Goal: Task Accomplishment & Management: Complete application form

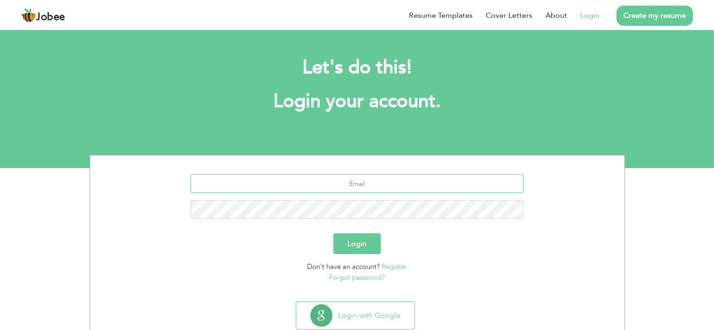
click at [338, 184] on input "text" at bounding box center [357, 183] width 333 height 19
type input "[EMAIL_ADDRESS][DOMAIN_NAME]"
click at [333, 233] on button "Login" at bounding box center [356, 243] width 47 height 21
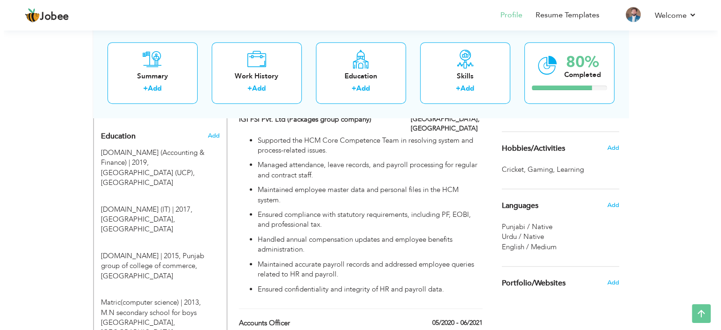
scroll to position [376, 0]
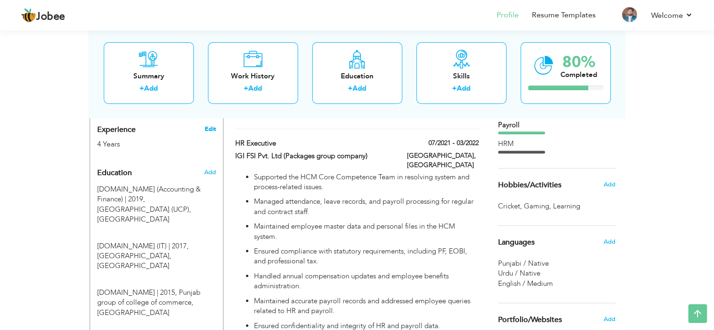
click at [209, 125] on link "Edit" at bounding box center [209, 129] width 11 height 8
type input "Ahsan"
type input "[PERSON_NAME]"
type input "03098781328"
select select "number:166"
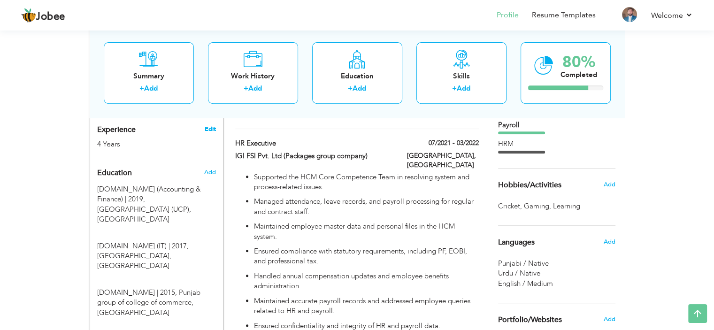
type input "Gt Road Mnawan Po box bata pur [GEOGRAPHIC_DATA]"
select select "number:6"
type input "Digital Estimating Pvt ltd"
type input "Accountant"
type input "www.linkedin.com/in/ahsan-ali-18338a170"
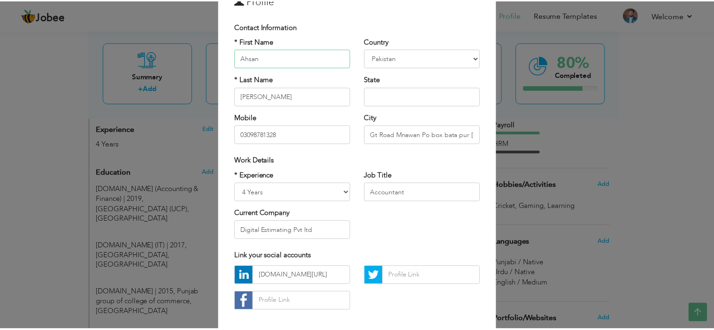
scroll to position [96, 0]
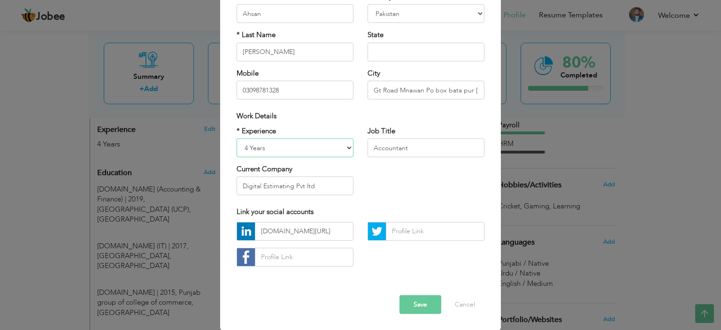
drag, startPoint x: 252, startPoint y: 145, endPoint x: 256, endPoint y: 162, distance: 17.5
click at [252, 145] on select "Entry Level Less than 1 Year 1 Year 2 Years 3 Years 4 Years 5 Years 6 Years 7 Y…" at bounding box center [295, 147] width 117 height 19
select select "number:7"
click at [237, 138] on select "Entry Level Less than 1 Year 1 Year 2 Years 3 Years 4 Years 5 Years 6 Years 7 Y…" at bounding box center [295, 147] width 117 height 19
click at [414, 306] on button "Save" at bounding box center [420, 304] width 42 height 19
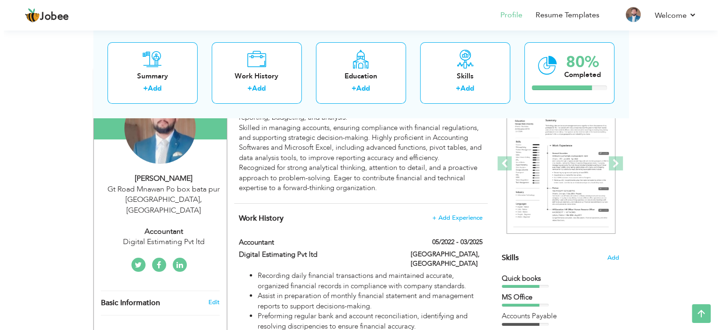
scroll to position [61, 0]
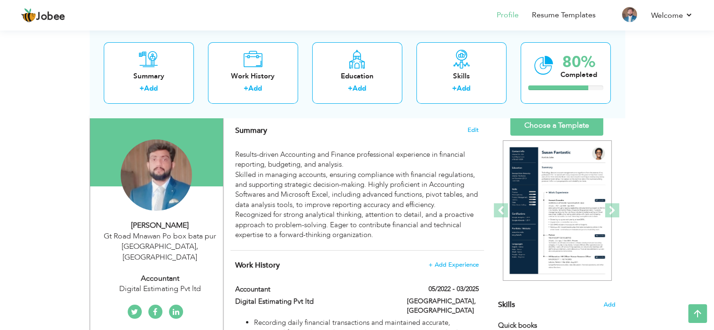
click at [182, 284] on div "Digital Estimating Pvt ltd" at bounding box center [160, 289] width 126 height 11
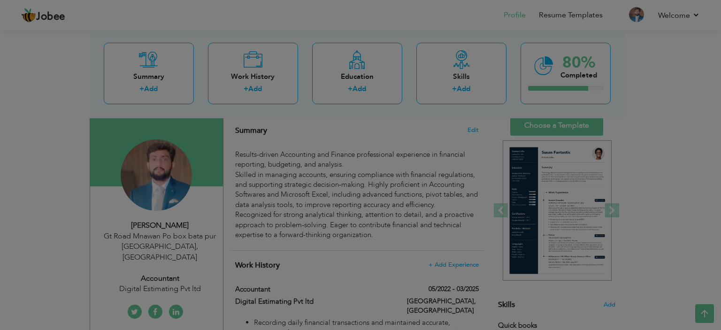
scroll to position [0, 0]
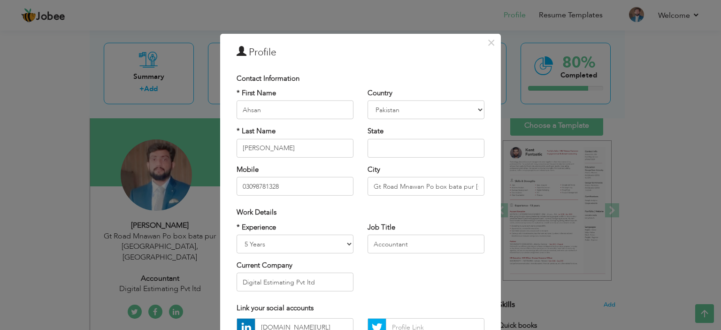
drag, startPoint x: 182, startPoint y: 278, endPoint x: 348, endPoint y: 62, distance: 272.4
click at [348, 62] on div "× Profile" at bounding box center [361, 53] width 262 height 21
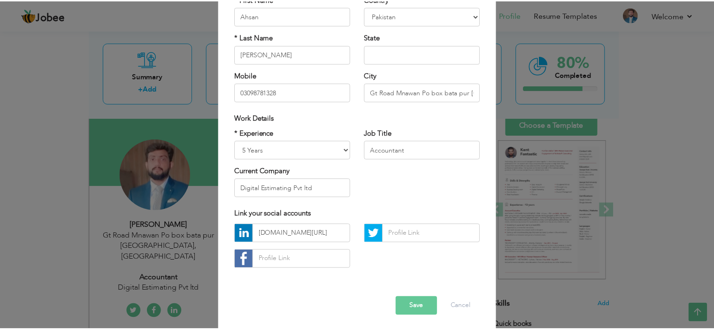
scroll to position [96, 0]
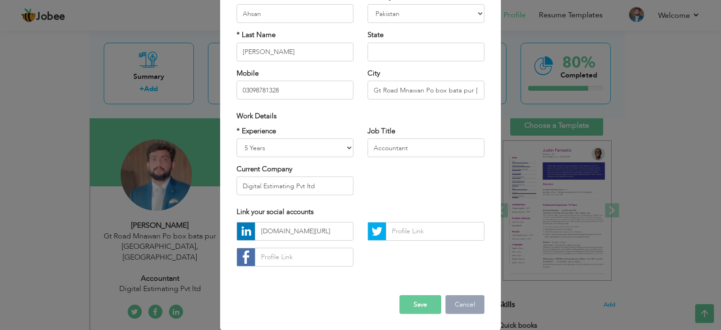
click at [456, 303] on button "Cancel" at bounding box center [464, 304] width 39 height 19
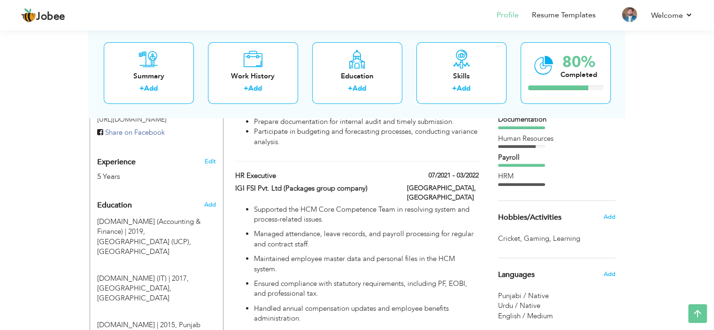
scroll to position [202, 0]
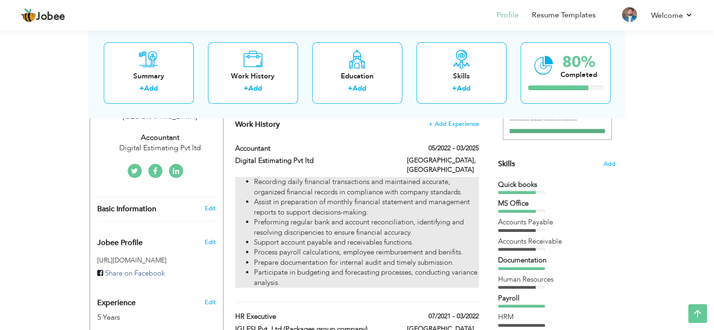
click at [391, 177] on li "Recording daily financial transactions and maintained accurate, organized finan…" at bounding box center [366, 187] width 224 height 20
type input "Accountant"
type input "Digital Estimating Pvt ltd"
type input "05/2022"
type input "03/2025"
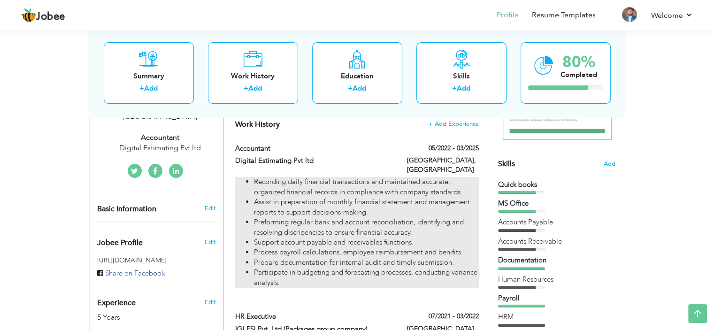
type input "[GEOGRAPHIC_DATA]"
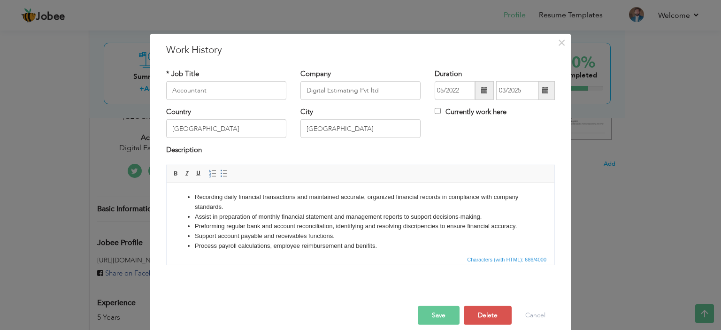
click at [538, 93] on span at bounding box center [546, 90] width 18 height 19
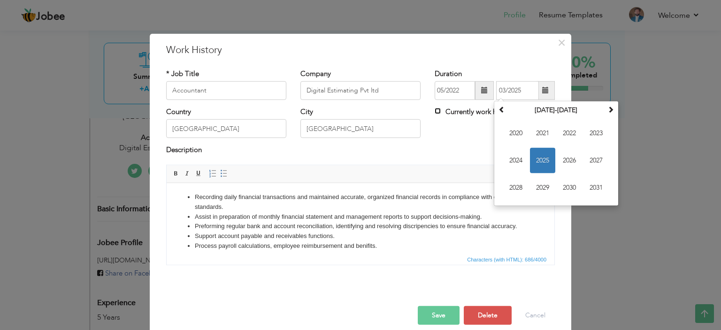
click at [437, 109] on input "Currently work here" at bounding box center [438, 111] width 6 height 6
checkbox input "true"
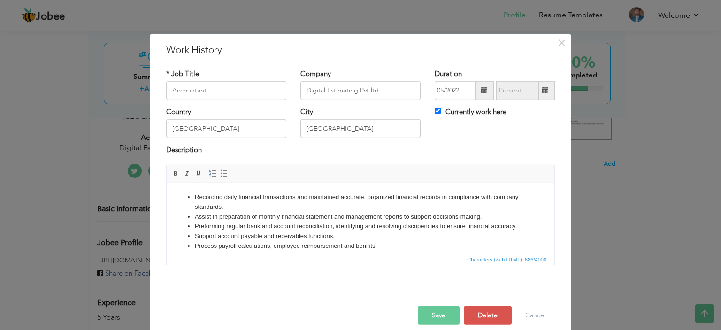
click at [427, 309] on button "Save" at bounding box center [439, 315] width 42 height 19
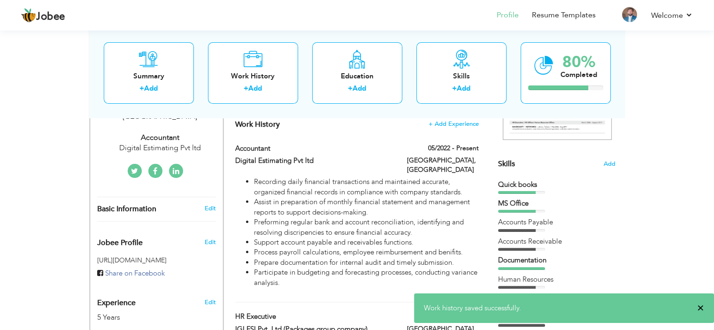
click at [699, 311] on span "×" at bounding box center [700, 307] width 7 height 9
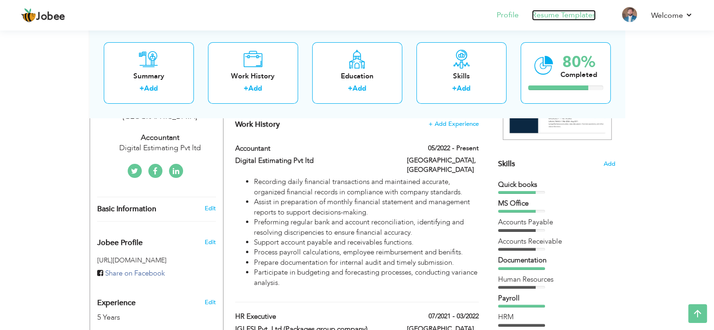
click at [548, 10] on link "Resume Templates" at bounding box center [564, 15] width 64 height 11
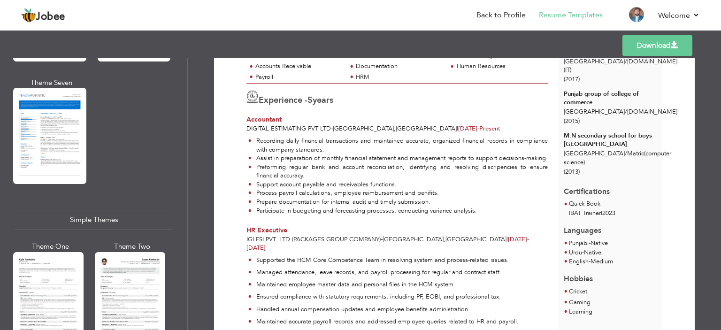
scroll to position [1643, 0]
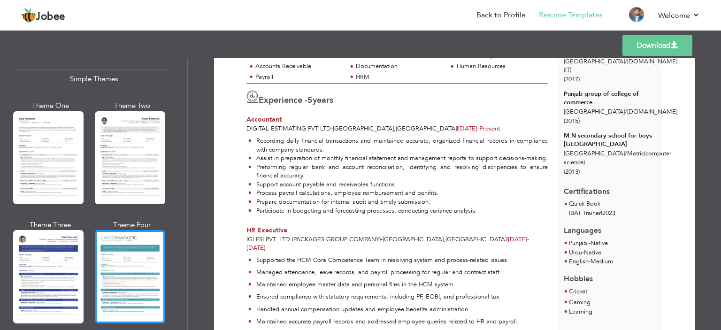
click at [110, 281] on div at bounding box center [130, 276] width 70 height 93
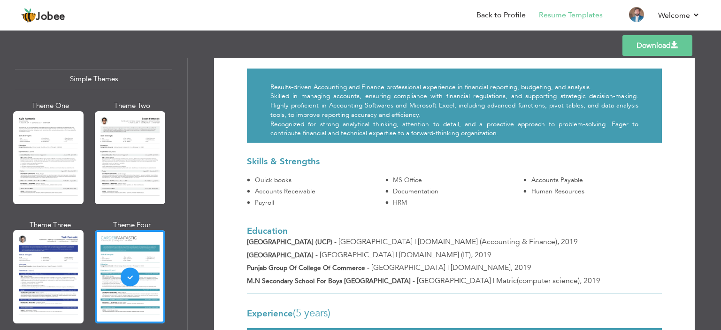
scroll to position [47, 0]
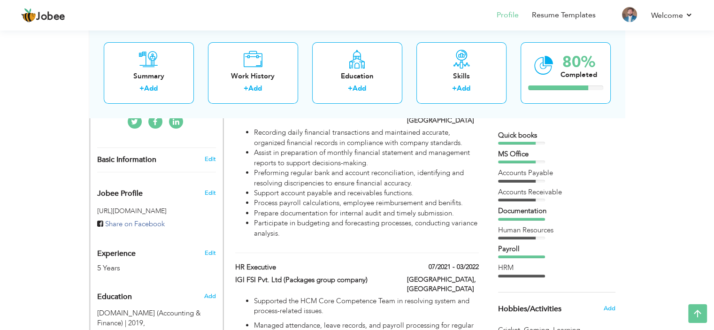
scroll to position [249, 0]
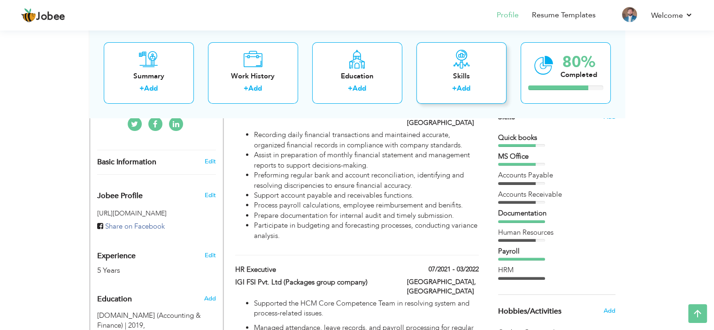
click at [445, 64] on div "Skills + Add" at bounding box center [461, 72] width 90 height 61
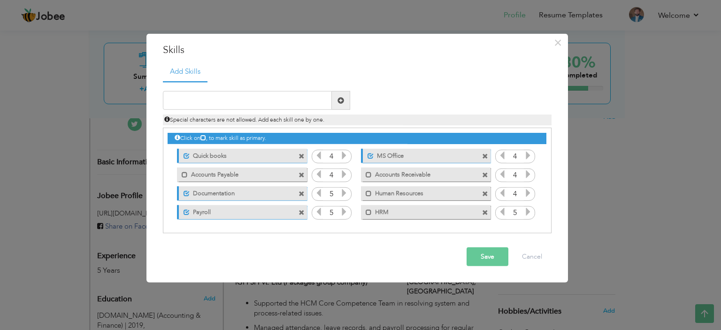
click at [483, 212] on span at bounding box center [485, 212] width 6 height 6
click at [209, 105] on input "text" at bounding box center [247, 100] width 169 height 19
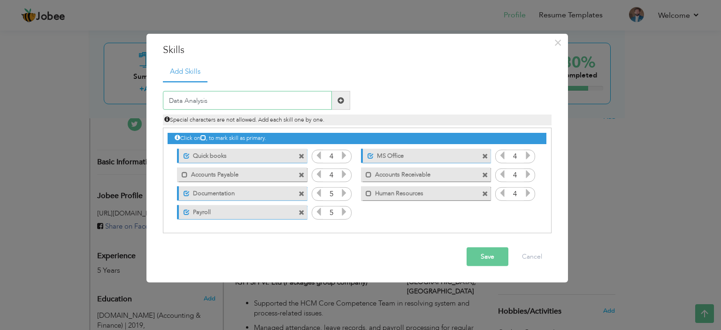
type input "Data Analysis"
click at [342, 102] on span at bounding box center [340, 100] width 7 height 7
click at [527, 213] on icon at bounding box center [528, 211] width 8 height 8
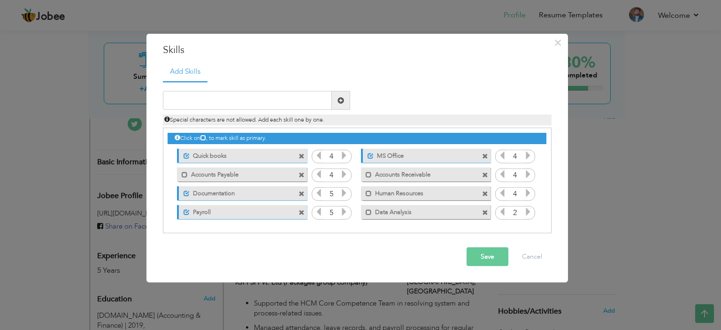
click at [527, 213] on icon at bounding box center [528, 211] width 8 height 8
click at [487, 155] on span at bounding box center [485, 156] width 6 height 6
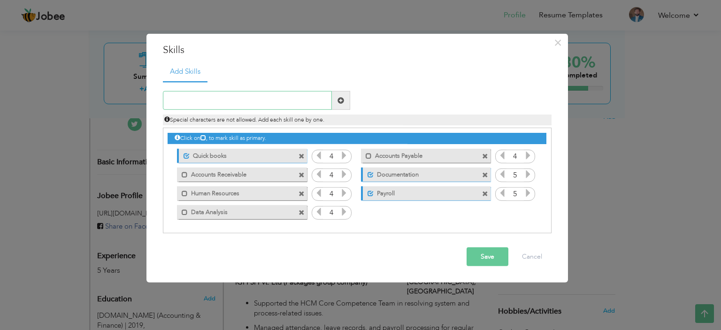
click at [223, 105] on input "text" at bounding box center [247, 100] width 169 height 19
type input "Advanced Excel"
click at [485, 255] on button "Save" at bounding box center [488, 256] width 42 height 19
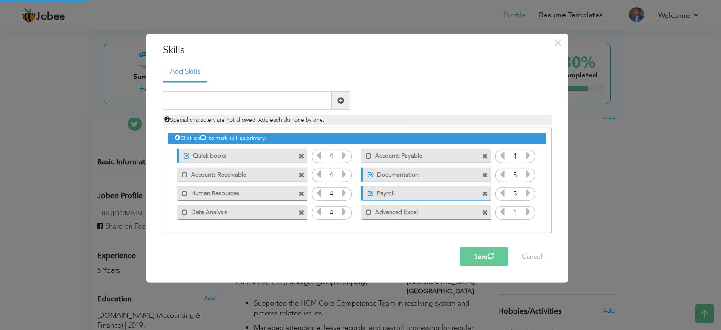
click at [531, 212] on icon at bounding box center [528, 211] width 8 height 8
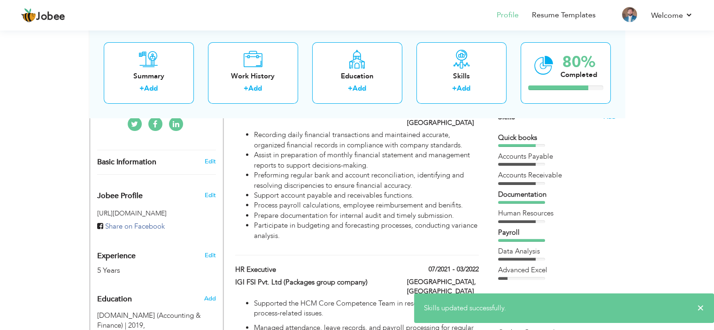
click at [603, 213] on div "Human Resources" at bounding box center [556, 213] width 117 height 10
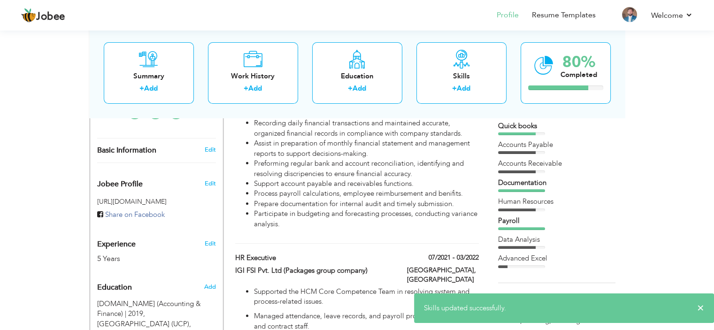
scroll to position [296, 0]
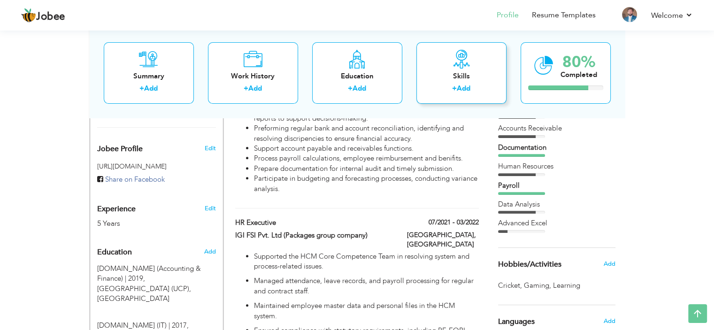
click at [460, 92] on link "Add" at bounding box center [464, 88] width 14 height 9
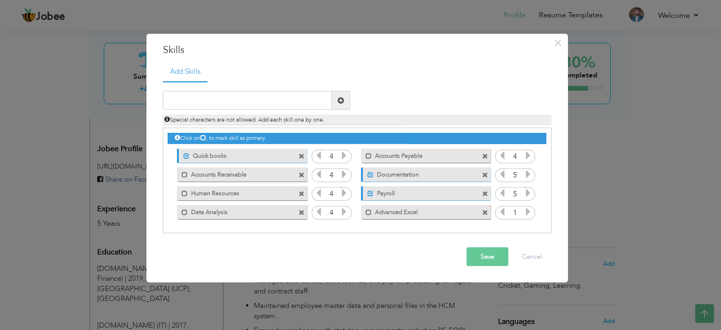
click at [523, 213] on input "1" at bounding box center [514, 212] width 17 height 13
click at [524, 213] on icon at bounding box center [528, 211] width 8 height 8
click at [494, 270] on div "Save Cancel" at bounding box center [357, 256] width 403 height 33
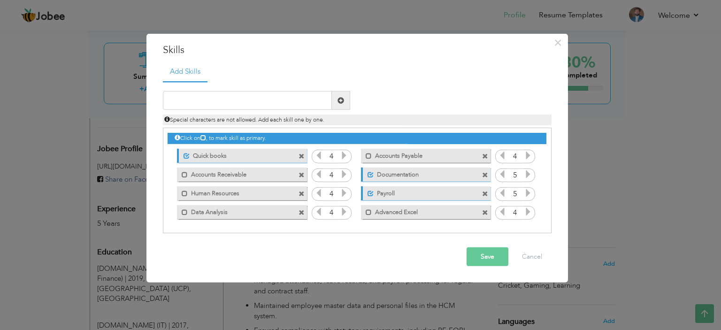
click at [492, 266] on div "Save Cancel" at bounding box center [357, 256] width 403 height 33
click at [491, 256] on button "Save" at bounding box center [488, 256] width 42 height 19
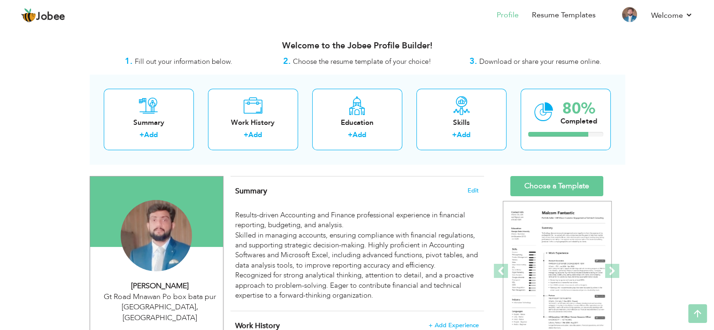
scroll to position [0, 0]
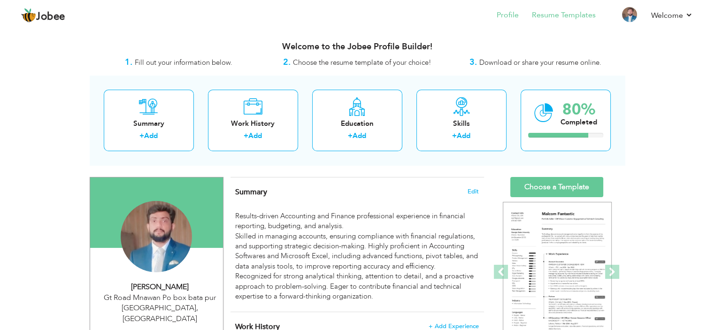
click at [547, 26] on li "Resume Templates" at bounding box center [557, 15] width 77 height 25
click at [550, 20] on link "Resume Templates" at bounding box center [564, 15] width 64 height 11
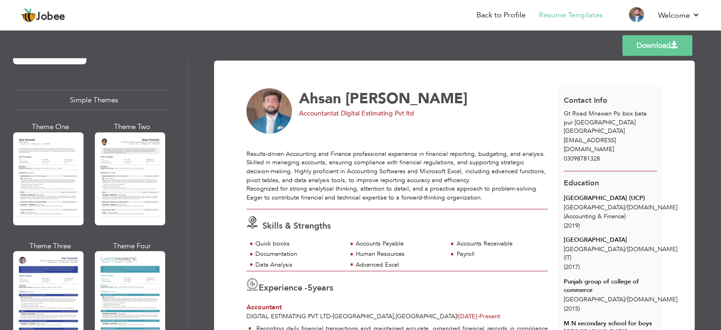
scroll to position [1643, 0]
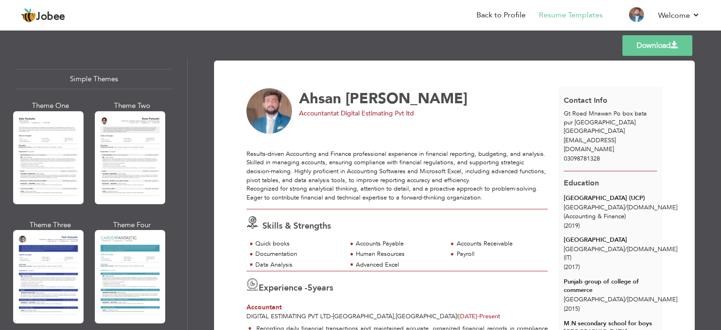
click at [58, 278] on div at bounding box center [48, 276] width 70 height 93
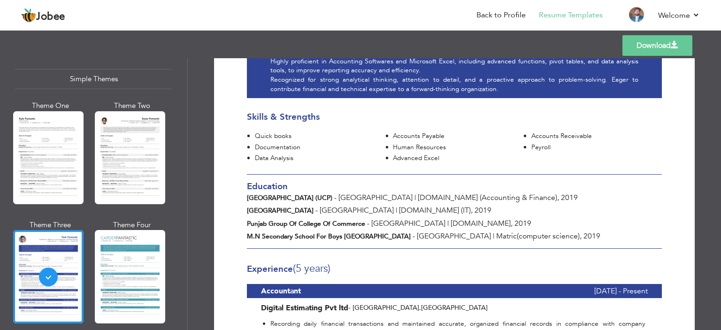
scroll to position [94, 0]
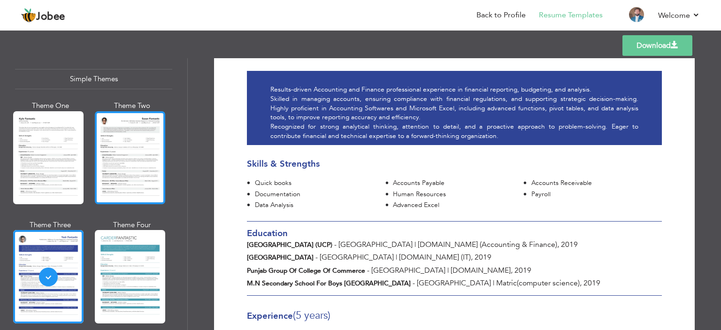
click at [116, 170] on div at bounding box center [130, 157] width 70 height 93
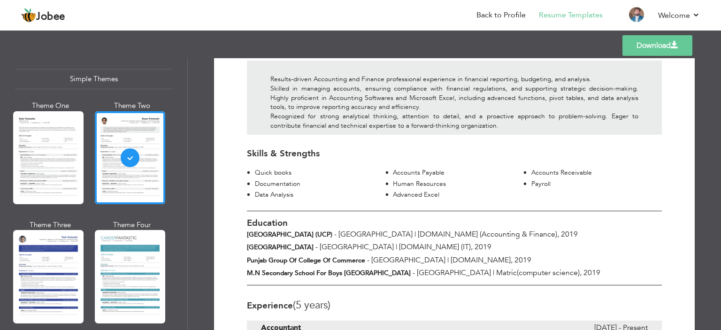
scroll to position [47, 0]
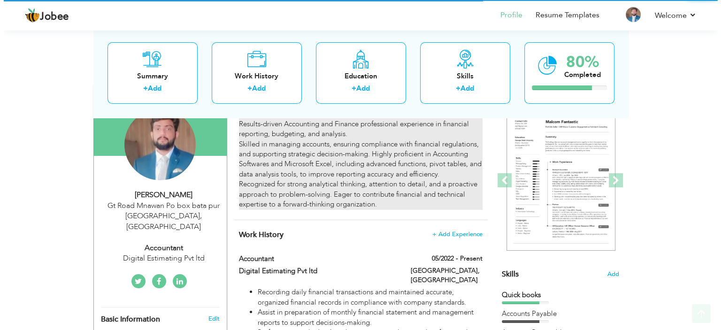
scroll to position [94, 0]
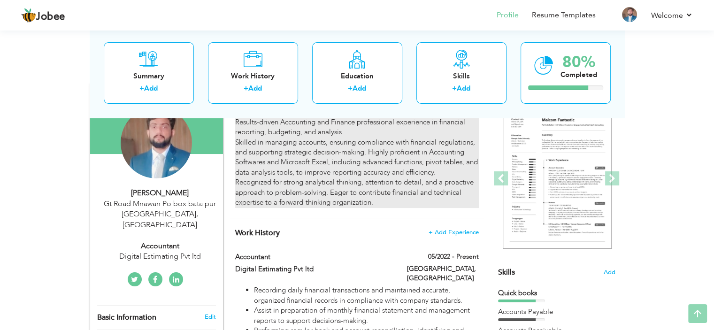
click at [394, 157] on div "Results-driven Accounting and Finance professional experience in financial repo…" at bounding box center [356, 157] width 243 height 100
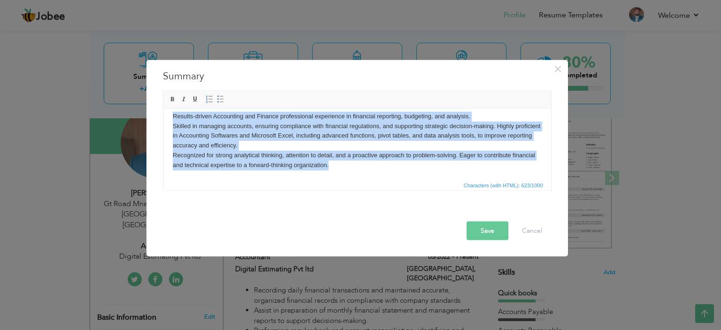
drag, startPoint x: 170, startPoint y: 130, endPoint x: 647, endPoint y: 288, distance: 502.3
click at [551, 179] on html "Results-driven Accounting and Finance professional experience in financial repo…" at bounding box center [357, 135] width 388 height 87
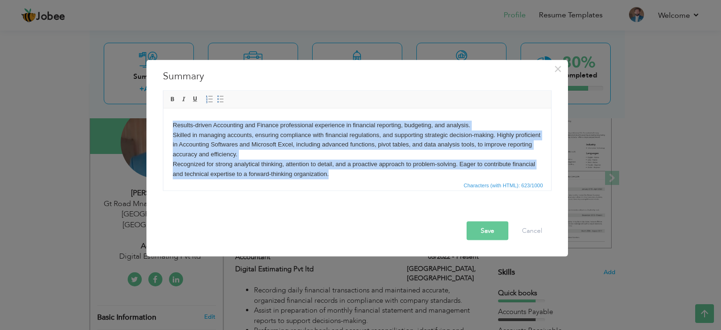
scroll to position [0, 0]
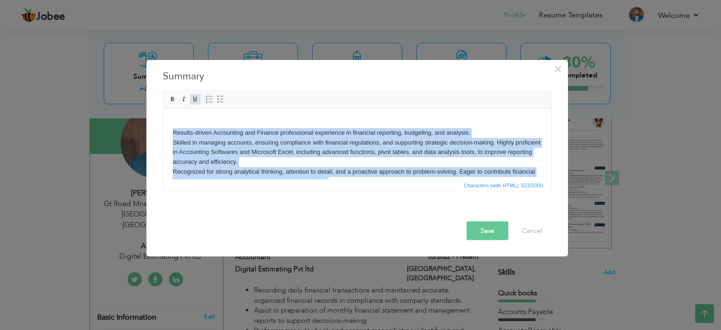
click at [192, 100] on span at bounding box center [196, 99] width 8 height 8
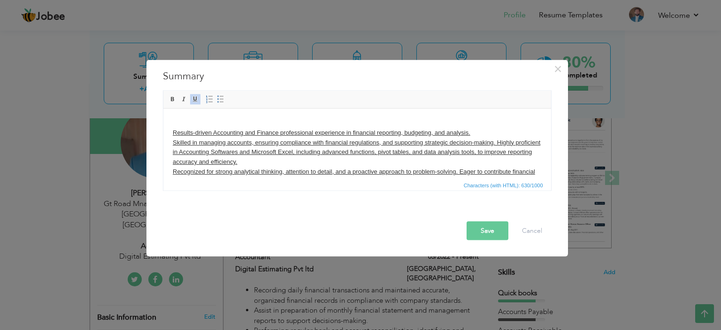
click at [192, 100] on span at bounding box center [196, 99] width 8 height 8
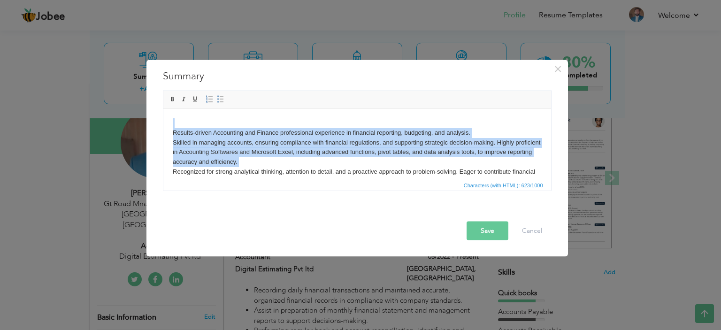
click at [309, 164] on body "Results-driven Accounting and Finance professional experience in financial repo…" at bounding box center [356, 152] width 369 height 69
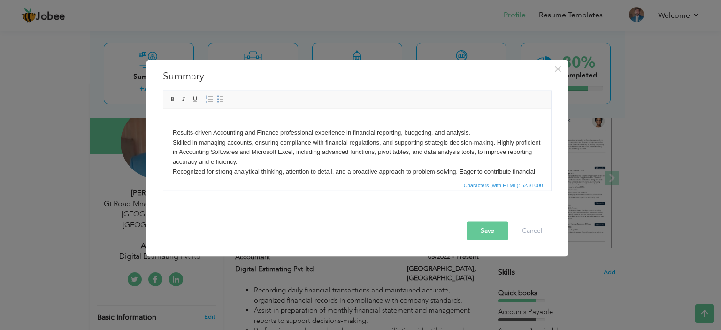
click at [170, 144] on html "Results-driven Accounting and Finance professional experience in financial repo…" at bounding box center [357, 151] width 388 height 87
click at [497, 231] on button "Save" at bounding box center [488, 230] width 42 height 19
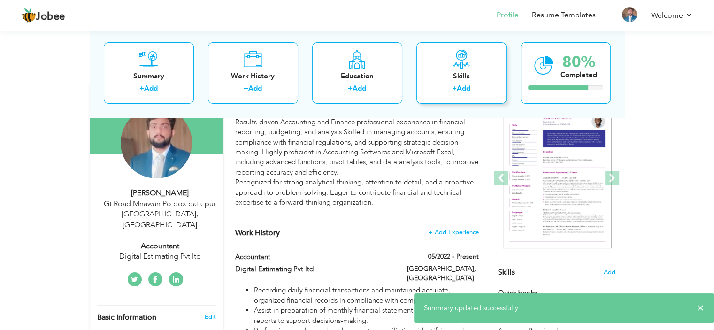
click at [434, 89] on div "+ Add" at bounding box center [461, 90] width 75 height 12
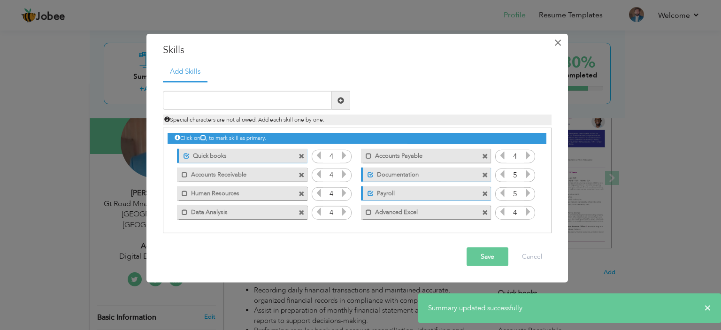
click at [555, 38] on span "×" at bounding box center [558, 42] width 8 height 17
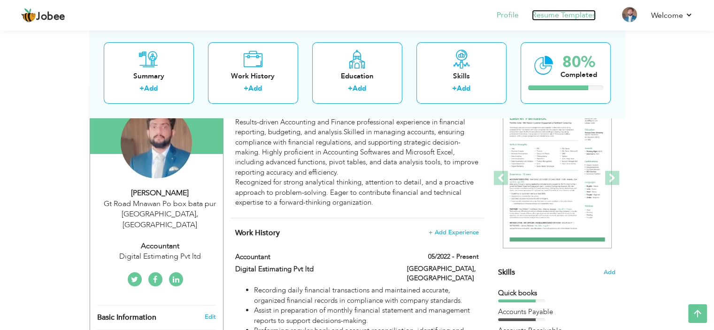
click at [556, 18] on link "Resume Templates" at bounding box center [564, 15] width 64 height 11
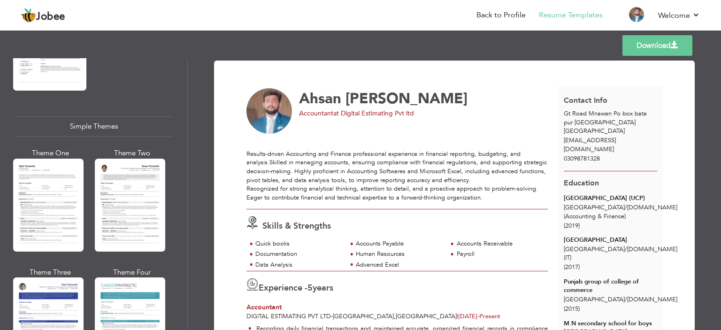
scroll to position [1643, 0]
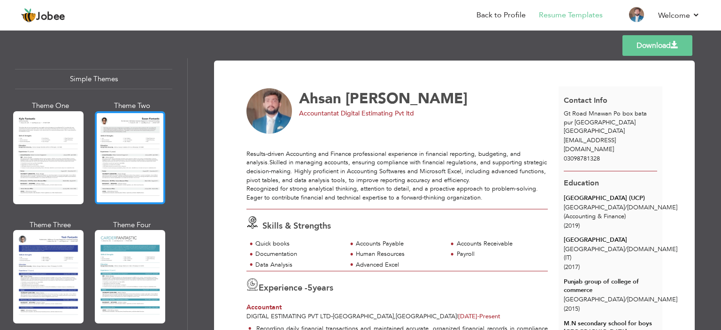
click at [100, 142] on div at bounding box center [130, 157] width 70 height 93
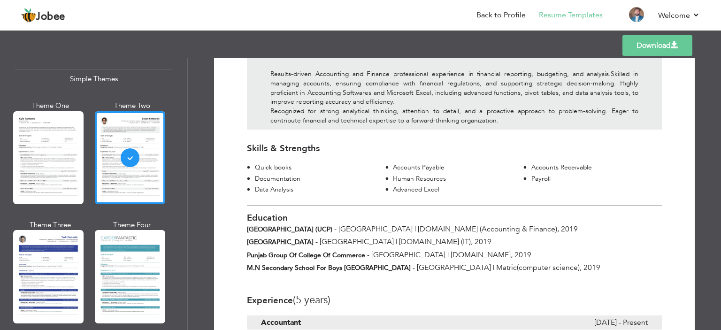
scroll to position [94, 0]
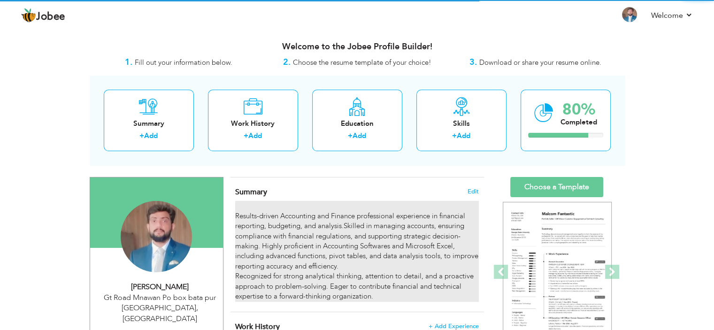
click at [334, 235] on div "Results-driven Accounting and Finance professional experience in financial repo…" at bounding box center [356, 251] width 243 height 100
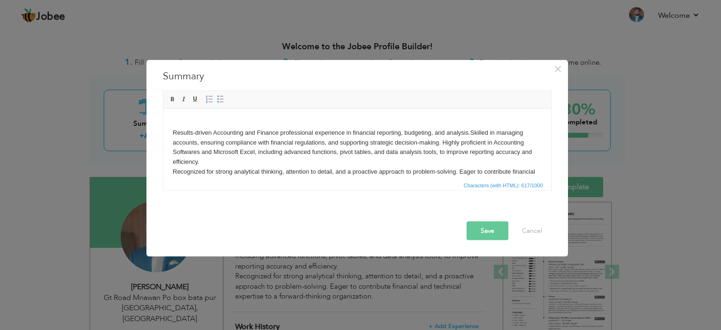
scroll to position [94, 0]
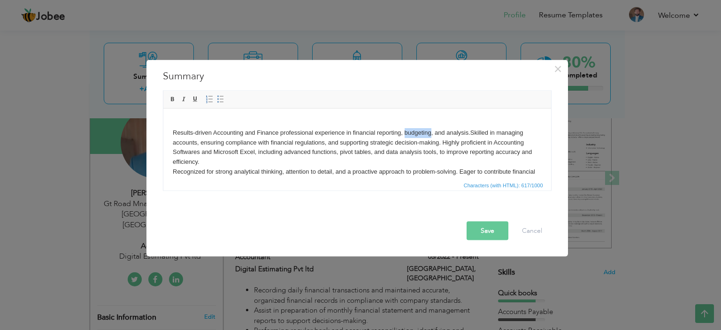
drag, startPoint x: 405, startPoint y: 135, endPoint x: 429, endPoint y: 135, distance: 24.4
click at [429, 135] on body "Results-driven Accounting and Finance professional experience in financial repo…" at bounding box center [356, 152] width 369 height 69
click at [172, 101] on span at bounding box center [173, 99] width 8 height 8
drag, startPoint x: 214, startPoint y: 153, endPoint x: 362, endPoint y: 196, distance: 154.6
click at [254, 153] on body "Results-driven Accounting and Finance professional experience in financial repo…" at bounding box center [356, 152] width 369 height 69
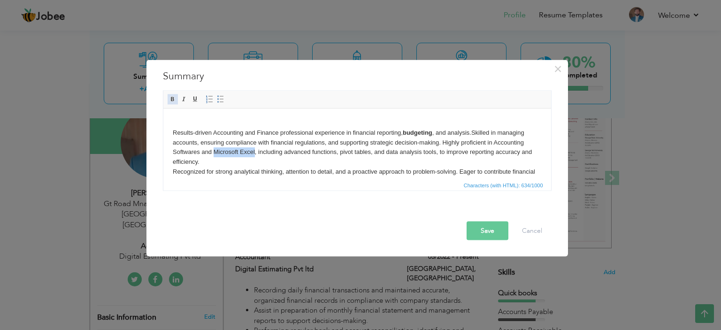
click at [172, 100] on span at bounding box center [173, 99] width 8 height 8
drag, startPoint x: 343, startPoint y: 154, endPoint x: 373, endPoint y: 155, distance: 29.6
click at [373, 155] on body "Results-driven Accounting and Finance professional experience in financial repo…" at bounding box center [356, 152] width 369 height 69
click at [172, 100] on span at bounding box center [173, 99] width 8 height 8
drag, startPoint x: 393, startPoint y: 153, endPoint x: 345, endPoint y: 145, distance: 49.0
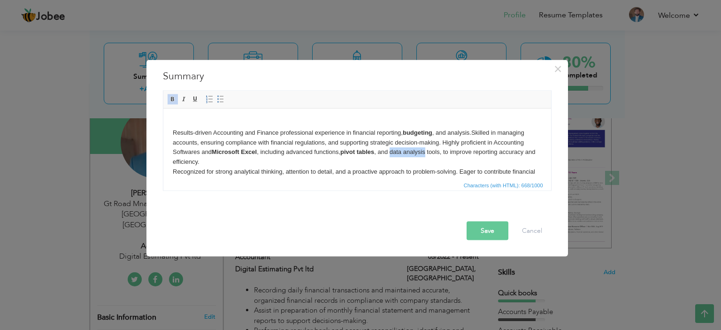
click at [426, 155] on body "Results-driven Accounting and Finance professional experience in financial repo…" at bounding box center [356, 152] width 369 height 69
click at [175, 105] on span "Basic Styles Bold Italic Underline" at bounding box center [185, 100] width 37 height 14
click at [175, 100] on span at bounding box center [173, 99] width 8 height 8
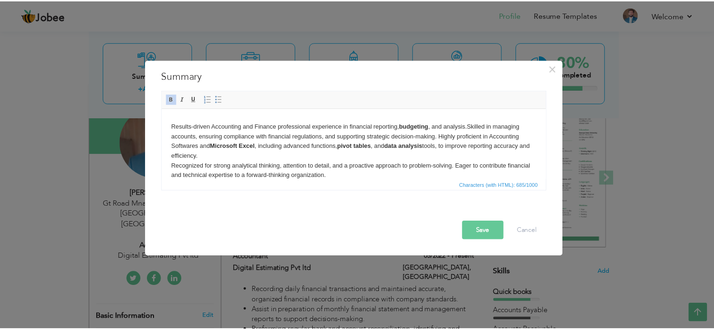
scroll to position [0, 0]
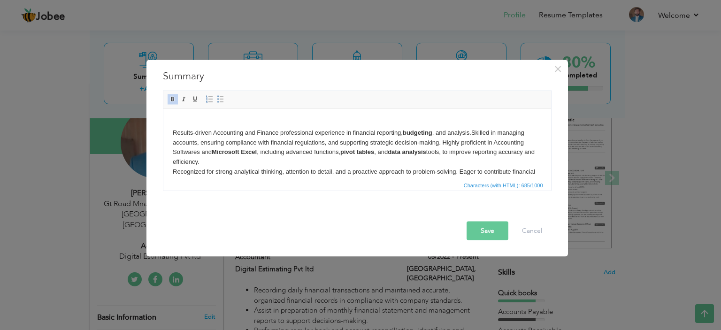
click at [498, 234] on button "Save" at bounding box center [488, 230] width 42 height 19
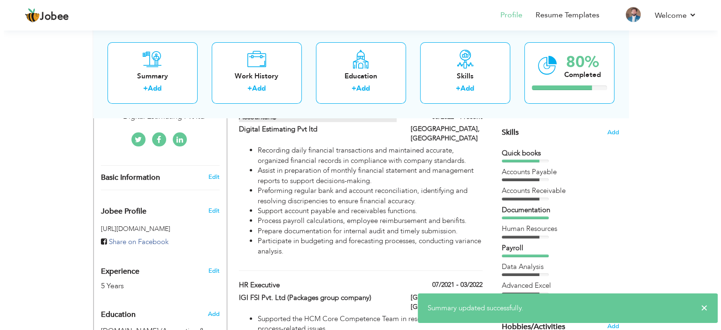
scroll to position [235, 0]
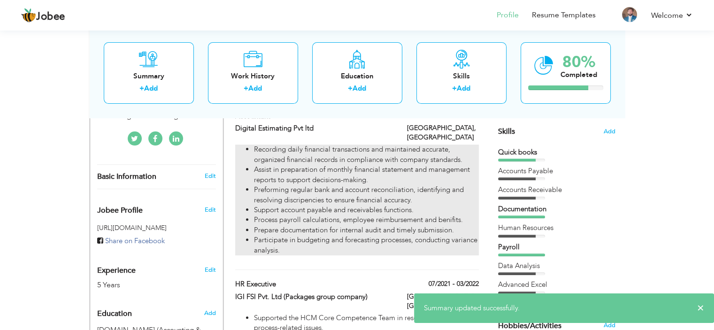
click at [359, 205] on li "Support account payable and receivables functions." at bounding box center [366, 210] width 224 height 10
type input "Accountant"
type input "Digital Estimating Pvt ltd"
type input "05/2022"
type input "Pakistan"
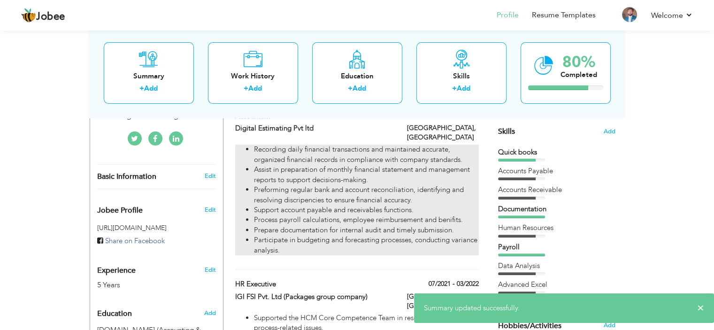
type input "Lahore"
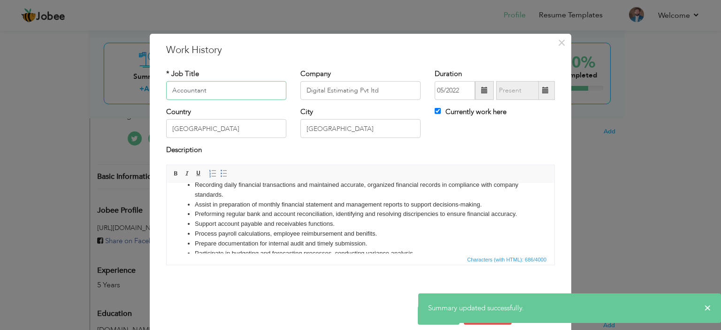
scroll to position [0, 0]
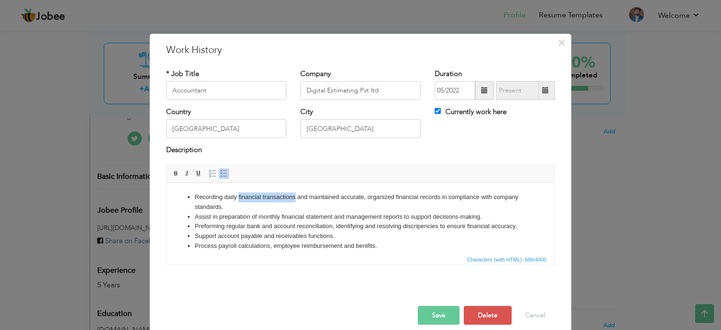
drag, startPoint x: 238, startPoint y: 199, endPoint x: 377, endPoint y: 362, distance: 214.1
click at [294, 198] on li "Recording daily financial transactions and maintained accurate, organized finan…" at bounding box center [360, 202] width 331 height 20
click at [172, 174] on span at bounding box center [176, 174] width 8 height 8
drag, startPoint x: 345, startPoint y: 197, endPoint x: 369, endPoint y: 197, distance: 23.5
click at [369, 197] on li "Recording daily financial transactions and maintained accurate, organized finan…" at bounding box center [360, 202] width 331 height 20
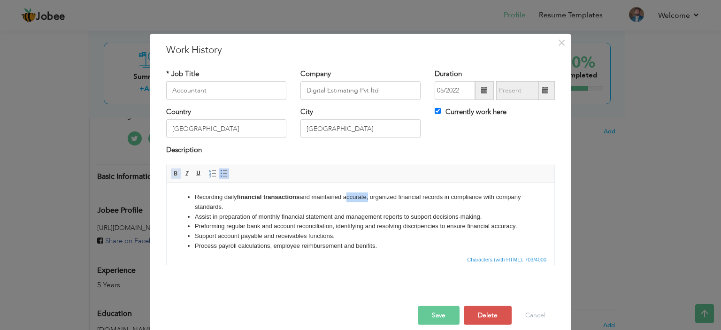
click at [173, 172] on span at bounding box center [176, 174] width 8 height 8
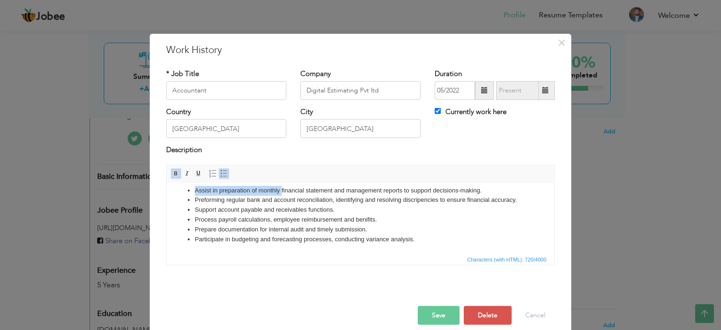
scroll to position [19, 0]
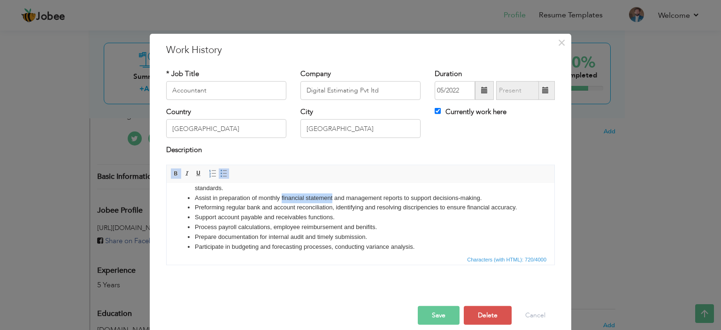
drag, startPoint x: 281, startPoint y: 189, endPoint x: 332, endPoint y: 197, distance: 51.7
click at [332, 197] on li "Assist in preparation of monthly financial statement and management reports to …" at bounding box center [360, 198] width 331 height 10
click at [175, 174] on span at bounding box center [176, 174] width 8 height 8
drag, startPoint x: 296, startPoint y: 207, endPoint x: 331, endPoint y: 206, distance: 35.2
click at [331, 206] on li "Preforming regular bank and account reconciliation, identifying and resolving d…" at bounding box center [360, 207] width 331 height 10
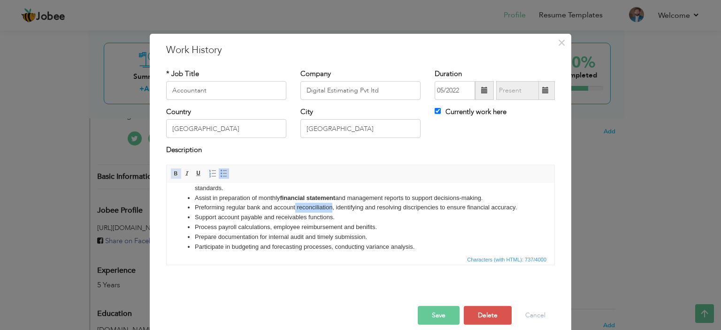
click at [172, 172] on span at bounding box center [176, 174] width 8 height 8
click at [346, 222] on li "Support account payable and receivables functions." at bounding box center [360, 217] width 331 height 10
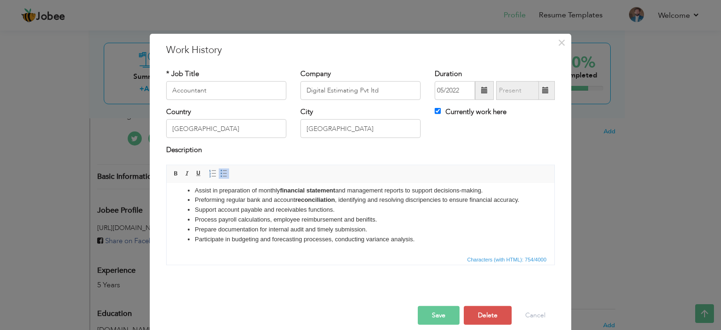
scroll to position [10, 0]
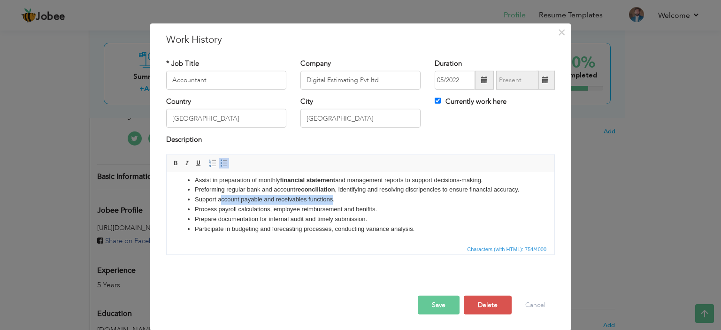
drag, startPoint x: 220, startPoint y: 200, endPoint x: 331, endPoint y: 197, distance: 111.8
click at [331, 197] on li "Support account payable and receivables functions." at bounding box center [360, 199] width 331 height 10
drag, startPoint x: 217, startPoint y: 199, endPoint x: 299, endPoint y: 194, distance: 81.8
click at [299, 194] on li "Support account payable and receivables functions." at bounding box center [360, 199] width 331 height 10
click at [213, 203] on li "Support account payable and receivables functions." at bounding box center [360, 199] width 331 height 10
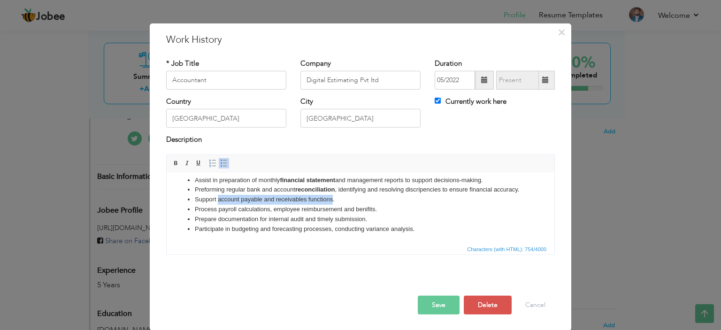
drag, startPoint x: 218, startPoint y: 199, endPoint x: 333, endPoint y: 201, distance: 115.5
click at [333, 201] on li "Support account payable and receivables functions." at bounding box center [360, 199] width 331 height 10
click at [172, 164] on span at bounding box center [176, 164] width 8 height 8
click at [215, 197] on li "Support account payable and receivables functions ." at bounding box center [360, 199] width 331 height 10
drag, startPoint x: 219, startPoint y: 210, endPoint x: 268, endPoint y: 210, distance: 49.8
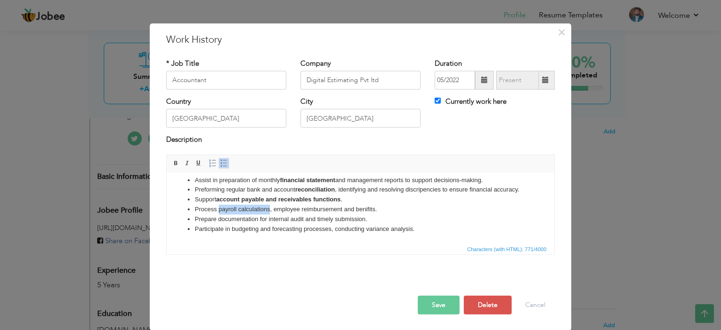
click at [268, 210] on li "Process payroll calculations, employee reimbursement and benifits." at bounding box center [360, 209] width 331 height 10
click at [175, 164] on span at bounding box center [176, 164] width 8 height 8
drag, startPoint x: 231, startPoint y: 230, endPoint x: 299, endPoint y: 227, distance: 67.6
click at [299, 227] on li "Participate in budgeting and forecasting processes, conducting variance analysi…" at bounding box center [360, 229] width 331 height 10
drag, startPoint x: 231, startPoint y: 229, endPoint x: 332, endPoint y: 229, distance: 100.4
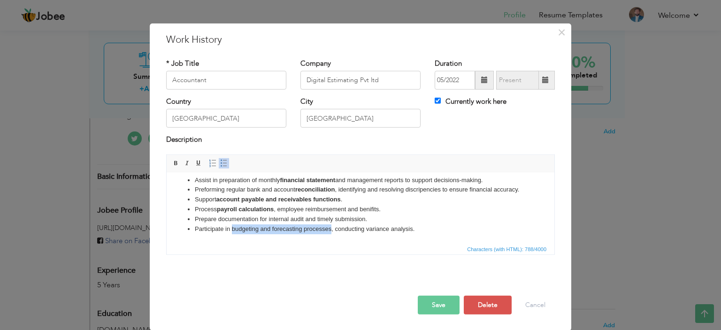
click at [332, 229] on li "Participate in budgeting and forecasting processes, conducting variance analysi…" at bounding box center [360, 229] width 331 height 10
click at [173, 165] on span at bounding box center [176, 164] width 8 height 8
click at [432, 303] on button "Save" at bounding box center [439, 305] width 42 height 19
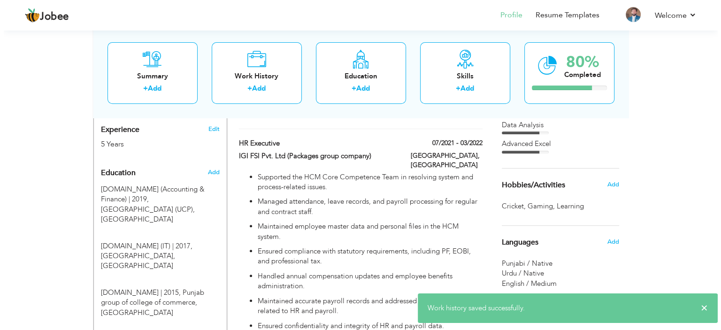
scroll to position [422, 0]
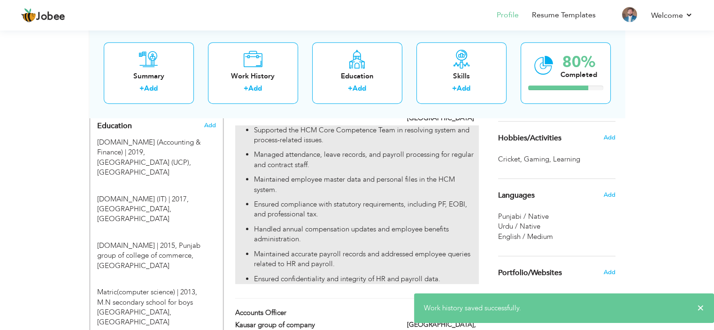
click at [308, 224] on p "Handled annual compensation updates and employee benefits administration." at bounding box center [366, 234] width 224 height 20
type input "HR Executive"
type input "IGI FSI Pvt. Ltd (Packages group company)"
type input "07/2021"
type input "03/2022"
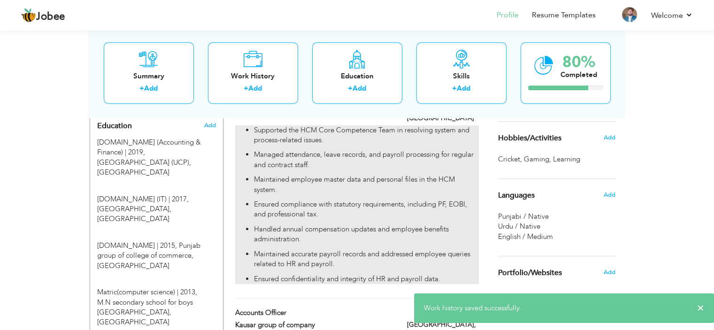
checkbox input "false"
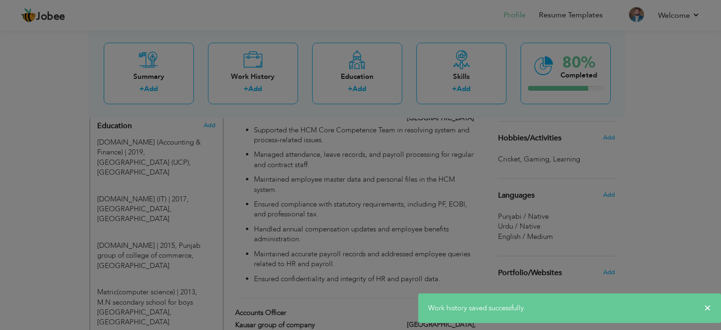
scroll to position [0, 0]
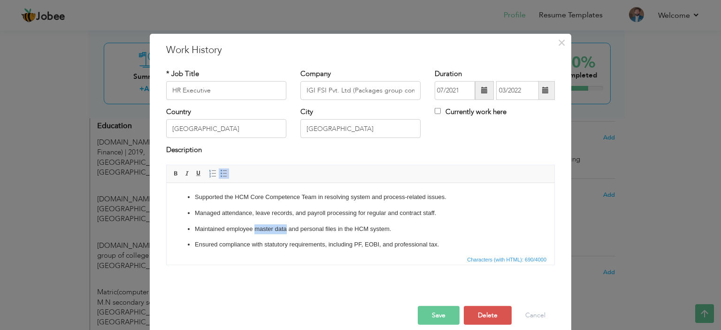
drag, startPoint x: 254, startPoint y: 228, endPoint x: 285, endPoint y: 230, distance: 31.0
click at [285, 230] on p "Maintained employee master data and personal files in the HCM system." at bounding box center [360, 229] width 331 height 10
click at [174, 175] on span at bounding box center [176, 174] width 8 height 8
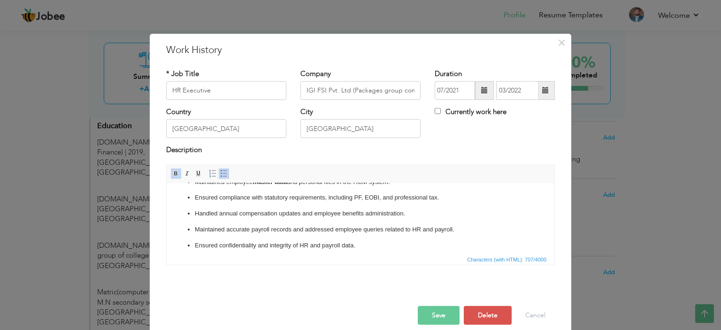
scroll to position [53, 0]
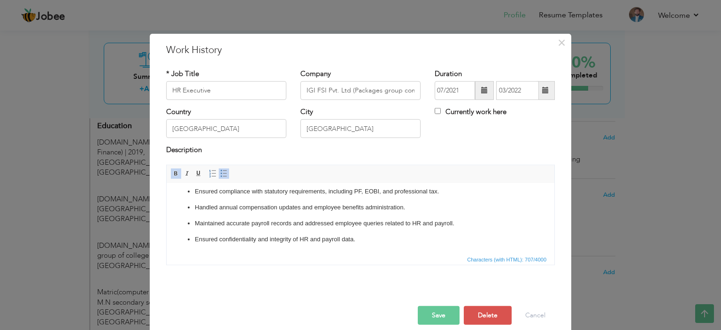
click at [412, 222] on p "Maintained accurate payroll records and addressed employee queries related to H…" at bounding box center [360, 223] width 331 height 10
click at [413, 222] on p "Maintained accurate payroll records and addressed employee queries related to H…" at bounding box center [360, 223] width 331 height 10
drag, startPoint x: 412, startPoint y: 222, endPoint x: 452, endPoint y: 222, distance: 40.8
click at [452, 222] on p "Maintained accurate payroll records and addressed employee queries related to H…" at bounding box center [360, 223] width 331 height 10
click at [172, 172] on span at bounding box center [176, 174] width 8 height 8
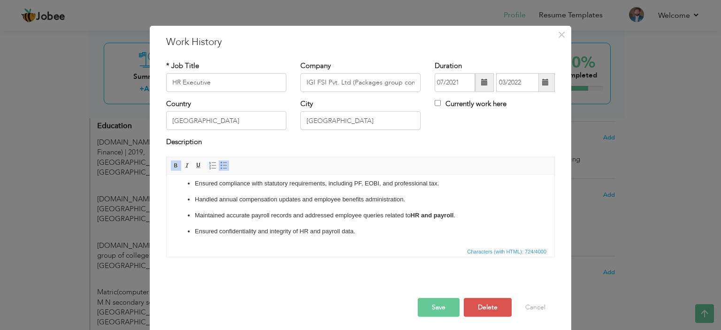
scroll to position [10, 0]
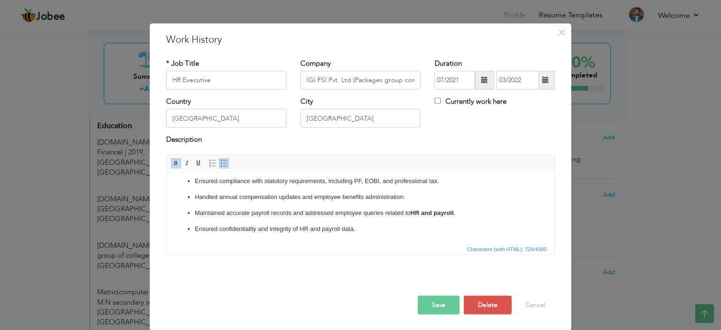
click at [436, 307] on button "Save" at bounding box center [439, 305] width 42 height 19
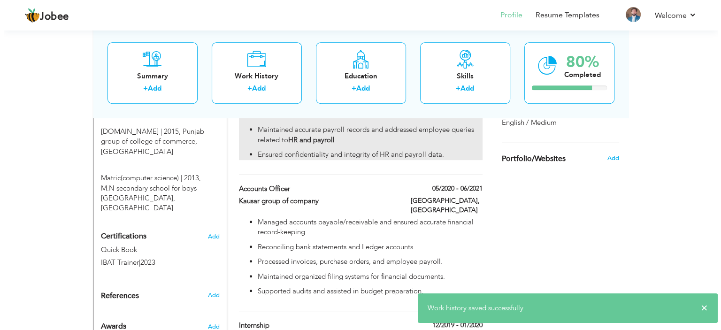
scroll to position [563, 0]
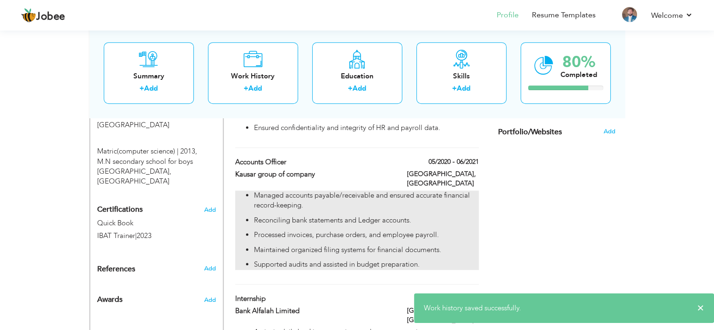
click at [311, 230] on p "Processed invoices, purchase orders, and employee payroll." at bounding box center [366, 235] width 224 height 10
type input "Accounts Officer"
type input "Kausar group of company"
type input "05/2020"
type input "06/2021"
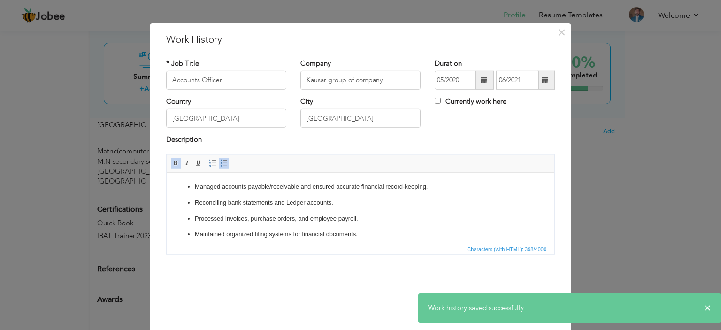
scroll to position [0, 0]
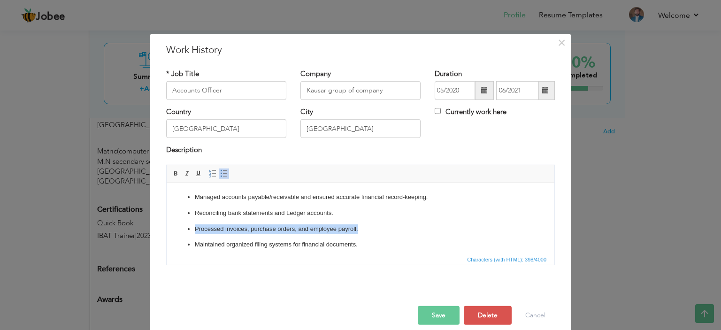
drag, startPoint x: 359, startPoint y: 229, endPoint x: 174, endPoint y: 228, distance: 184.5
click at [174, 228] on html "Managed accounts payable/receivable and ensured accurate financial record-keepi…" at bounding box center [361, 229] width 388 height 92
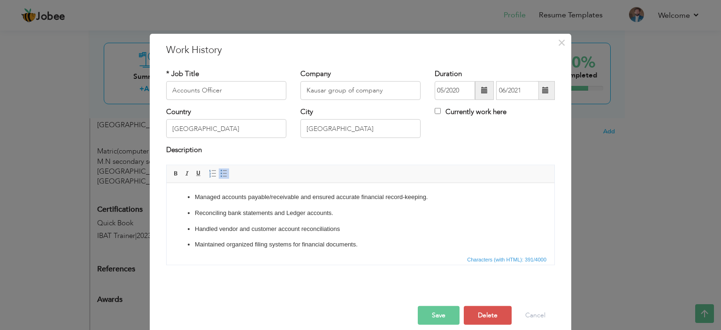
click at [345, 228] on p "Handled vendor and customer account reconciliations" at bounding box center [360, 229] width 331 height 10
drag, startPoint x: 425, startPoint y: 196, endPoint x: 197, endPoint y: 199, distance: 228.1
click at [197, 199] on p "Managed accounts payable/receivable and ensured accurate financial record-keepi…" at bounding box center [360, 197] width 331 height 10
click at [354, 194] on p "Recorded journal entries and maintained general ledger." at bounding box center [360, 197] width 331 height 10
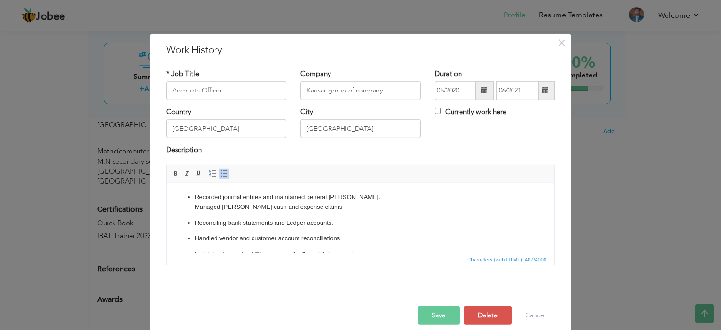
click at [192, 221] on ul "Recorded journal entries and maintained general ledger. Managed petty cash and …" at bounding box center [360, 225] width 369 height 67
click at [438, 316] on button "Save" at bounding box center [439, 315] width 42 height 19
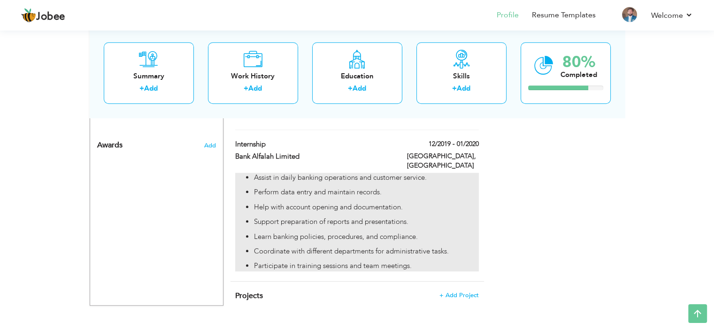
scroll to position [531, 0]
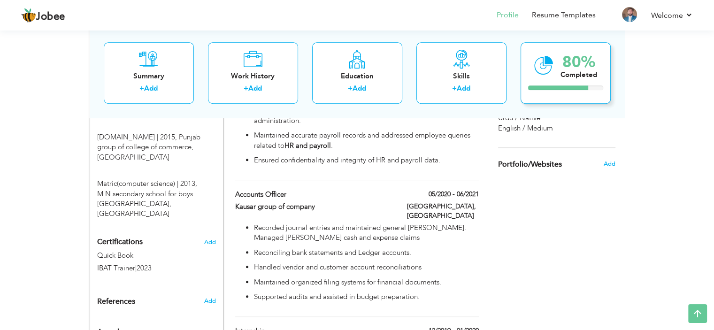
click at [547, 78] on icon at bounding box center [543, 65] width 19 height 31
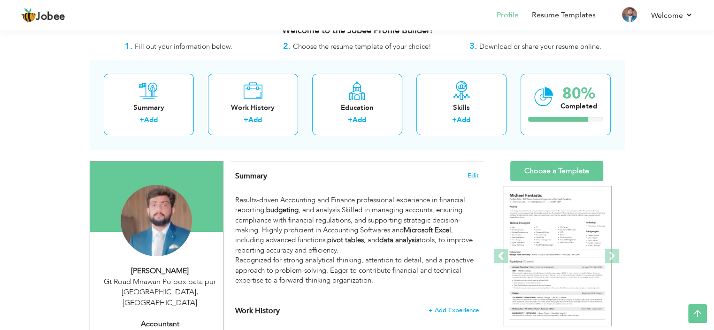
scroll to position [0, 0]
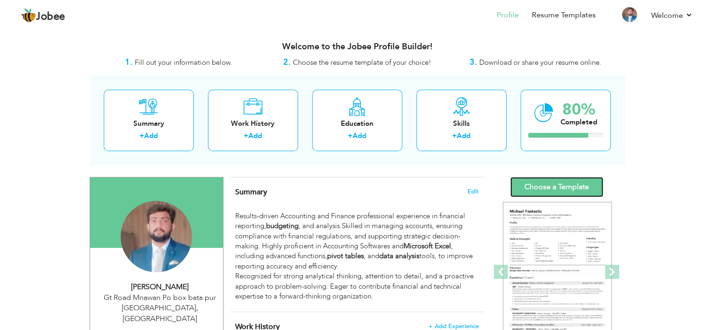
click at [536, 185] on link "Choose a Template" at bounding box center [556, 187] width 93 height 20
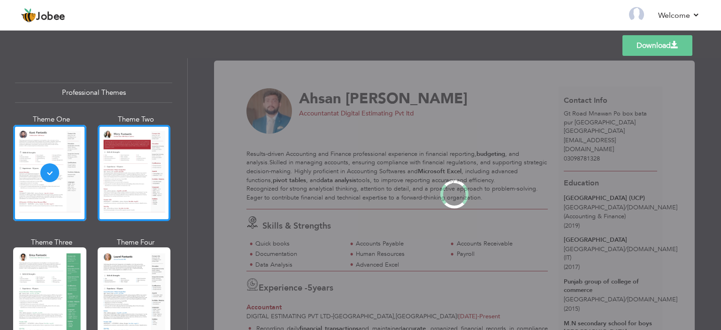
click at [110, 184] on div at bounding box center [134, 173] width 73 height 96
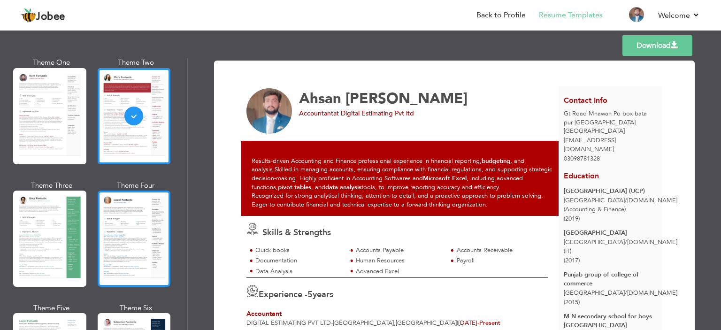
scroll to position [141, 0]
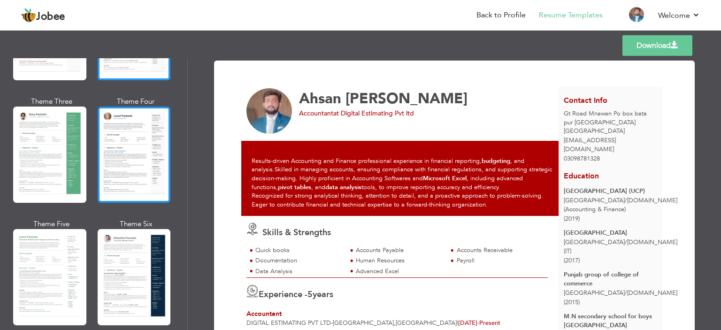
click at [122, 201] on div at bounding box center [134, 155] width 73 height 96
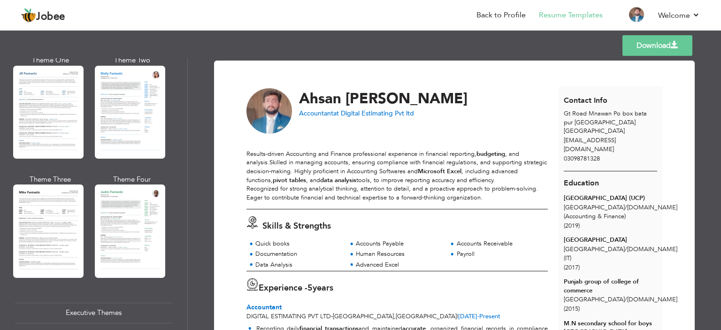
scroll to position [469, 0]
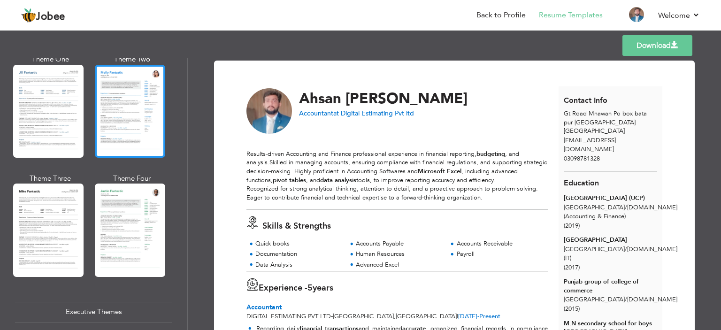
click at [118, 150] on div at bounding box center [130, 111] width 70 height 93
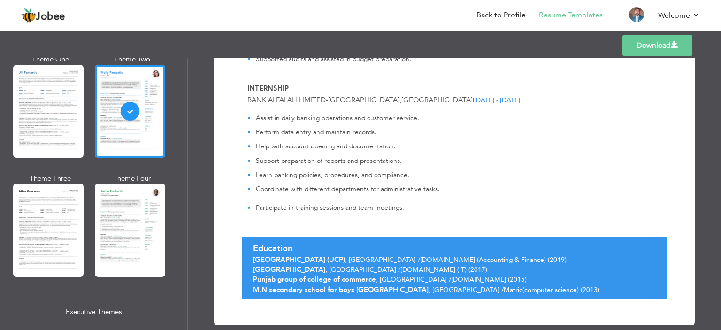
scroll to position [648, 0]
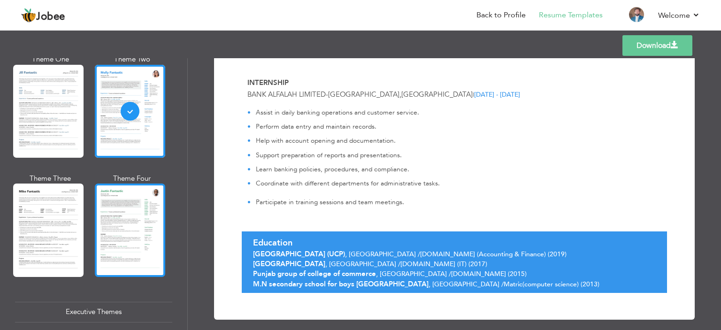
click at [100, 249] on div at bounding box center [130, 230] width 70 height 93
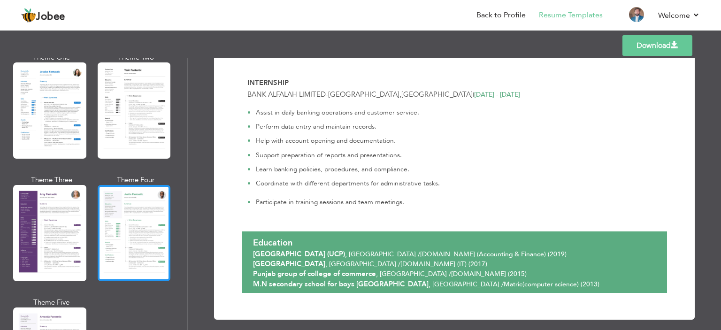
scroll to position [704, 0]
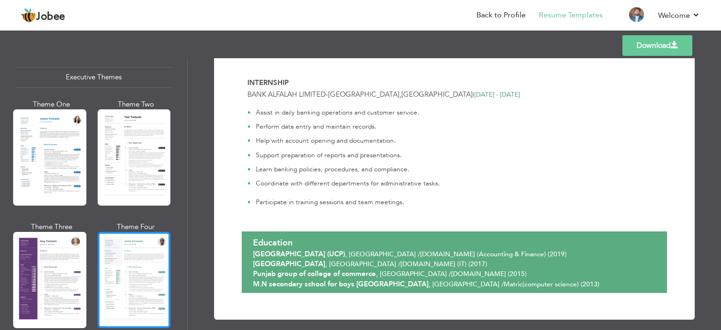
click at [149, 280] on div at bounding box center [134, 280] width 73 height 96
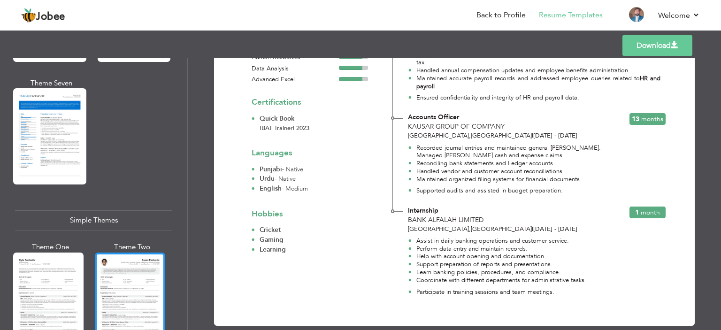
scroll to position [1643, 0]
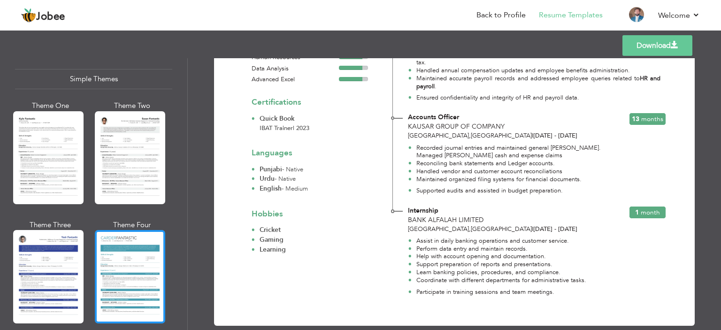
click at [128, 272] on div at bounding box center [130, 276] width 70 height 93
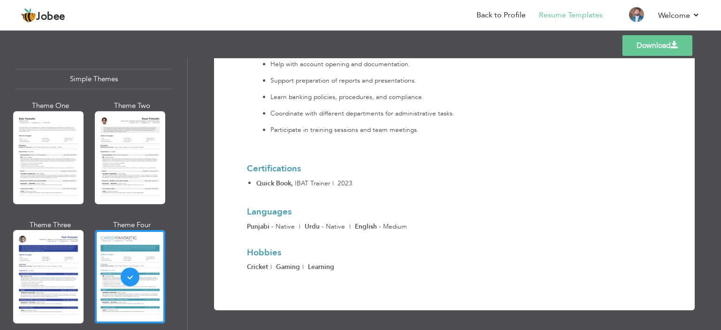
scroll to position [870, 0]
click at [663, 43] on link "Download" at bounding box center [657, 45] width 70 height 21
click at [554, 122] on div "Assist in daily banking operations and customer service. Perform data entry and…" at bounding box center [454, 81] width 415 height 120
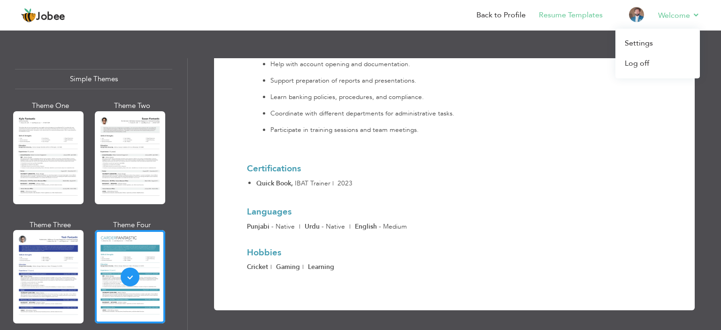
click at [685, 24] on li "Welcome Settings Log off" at bounding box center [672, 15] width 55 height 25
click at [652, 62] on link "Log off" at bounding box center [657, 64] width 84 height 20
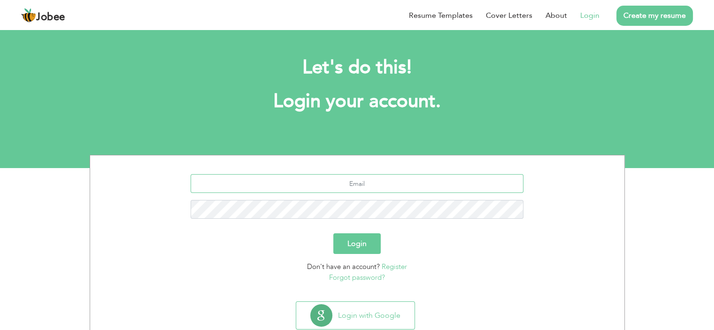
click at [347, 185] on input "text" at bounding box center [357, 183] width 333 height 19
click at [333, 233] on button "Login" at bounding box center [356, 243] width 47 height 21
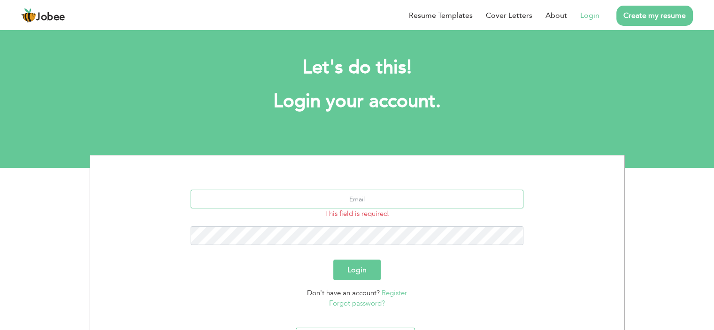
click at [353, 199] on input "text" at bounding box center [357, 199] width 333 height 19
type input "ahsanali7492@gmail.com"
click at [370, 267] on button "Login" at bounding box center [356, 270] width 47 height 21
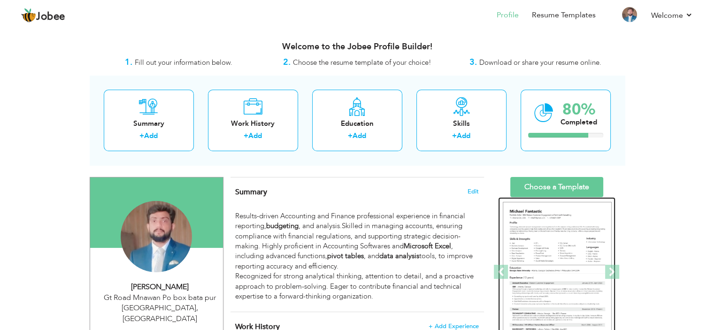
click at [582, 197] on div at bounding box center [556, 272] width 117 height 150
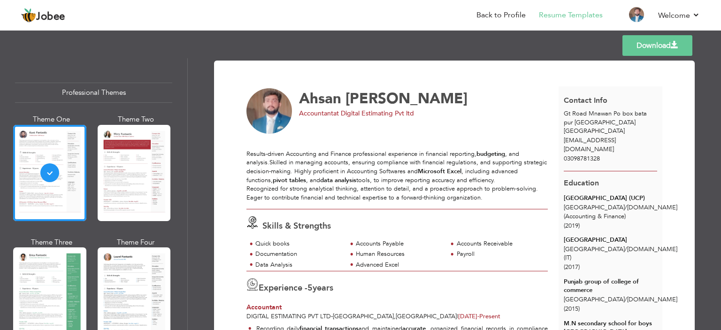
click at [161, 228] on div "Theme One Theme Two Theme Three Theme Four" at bounding box center [93, 299] width 157 height 368
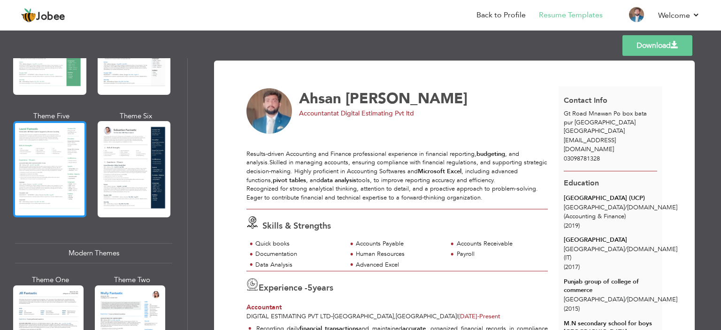
scroll to position [329, 0]
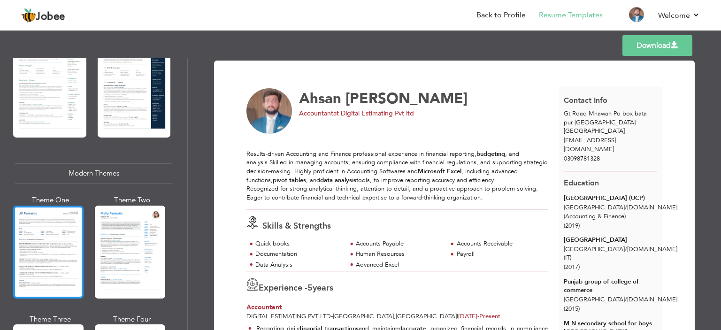
click at [71, 232] on div at bounding box center [48, 252] width 70 height 93
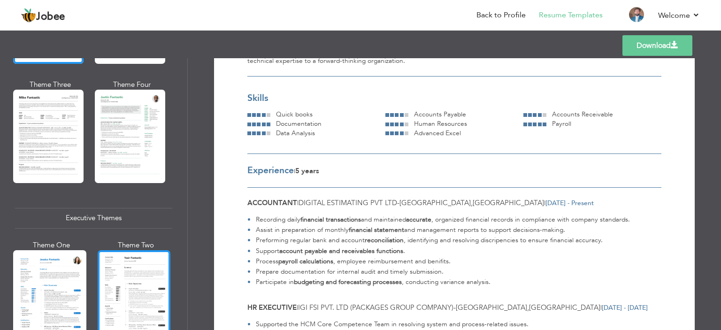
scroll to position [751, 0]
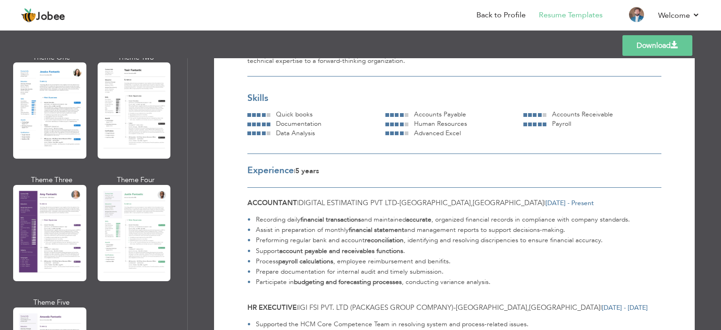
click at [108, 277] on div "Theme Four" at bounding box center [136, 231] width 73 height 113
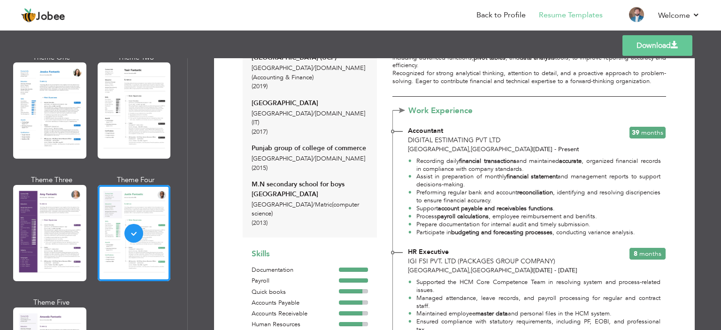
scroll to position [94, 0]
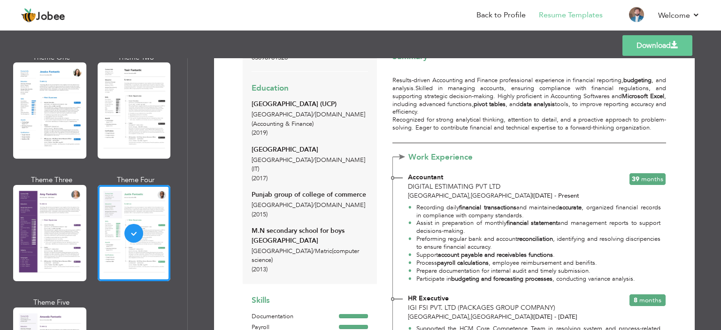
click at [669, 40] on link "Download" at bounding box center [657, 45] width 70 height 21
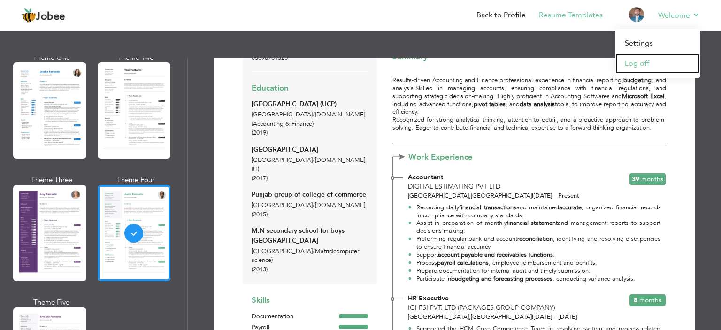
click at [649, 62] on link "Log off" at bounding box center [657, 64] width 84 height 20
